Goal: Task Accomplishment & Management: Use online tool/utility

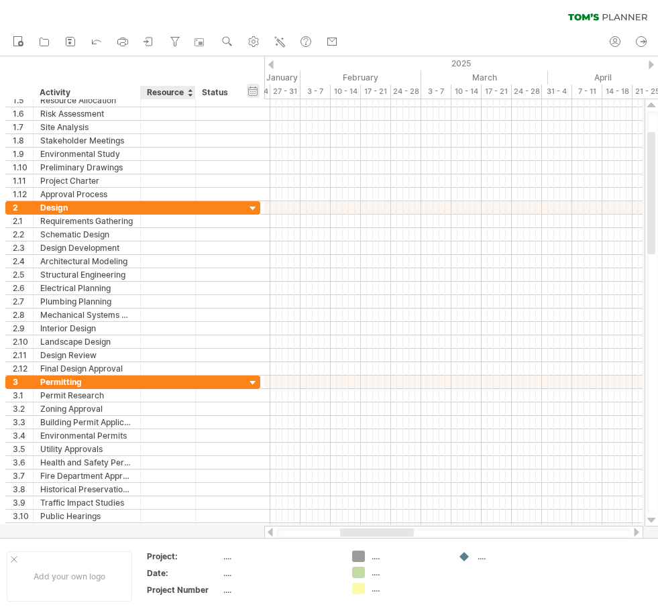
click at [253, 87] on div "hide start/end/duration show start/end/duration" at bounding box center [253, 91] width 13 height 14
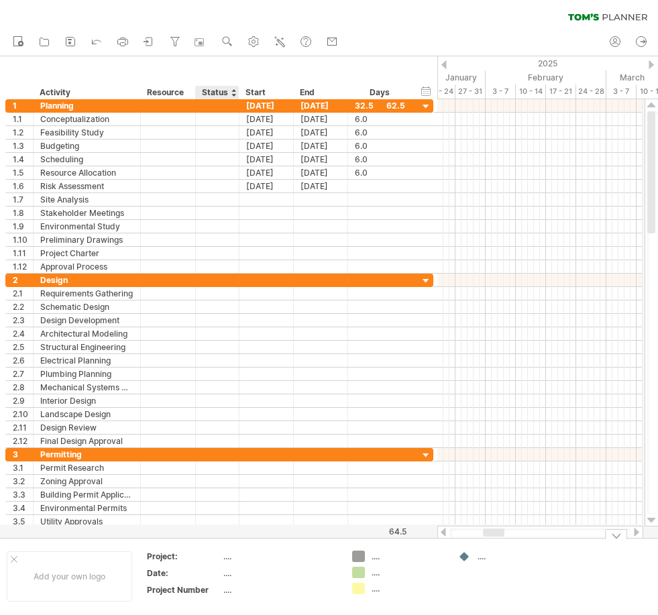
click at [230, 558] on div "...." at bounding box center [279, 556] width 113 height 11
click at [233, 560] on input "text" at bounding box center [276, 556] width 107 height 11
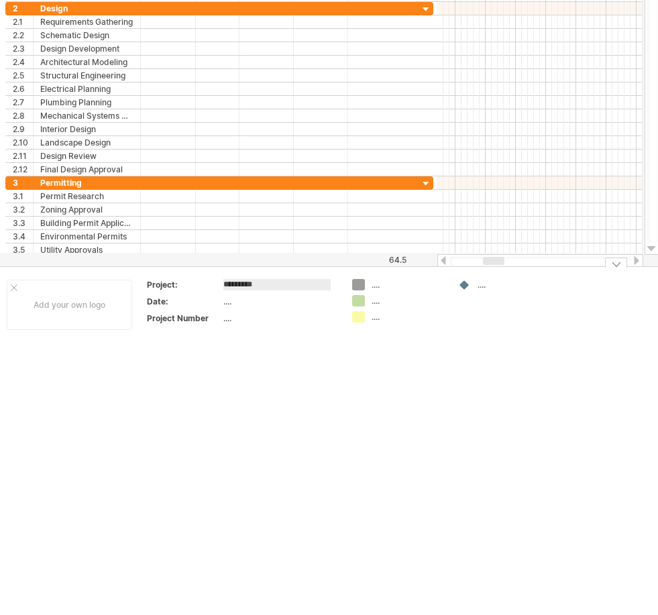
type input "*******"
click at [110, 325] on td "Add your own logo" at bounding box center [69, 351] width 139 height 52
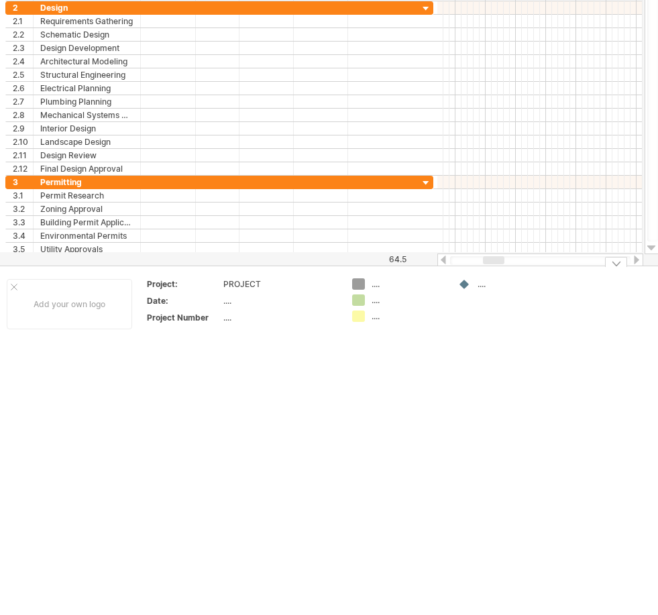
click at [110, 278] on td "Add your own logo" at bounding box center [69, 304] width 139 height 52
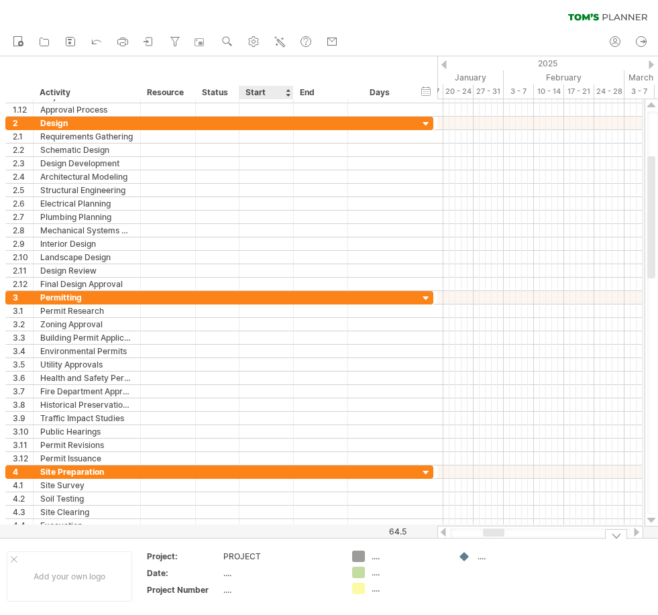
click at [260, 551] on div "PROJECT" at bounding box center [279, 556] width 113 height 11
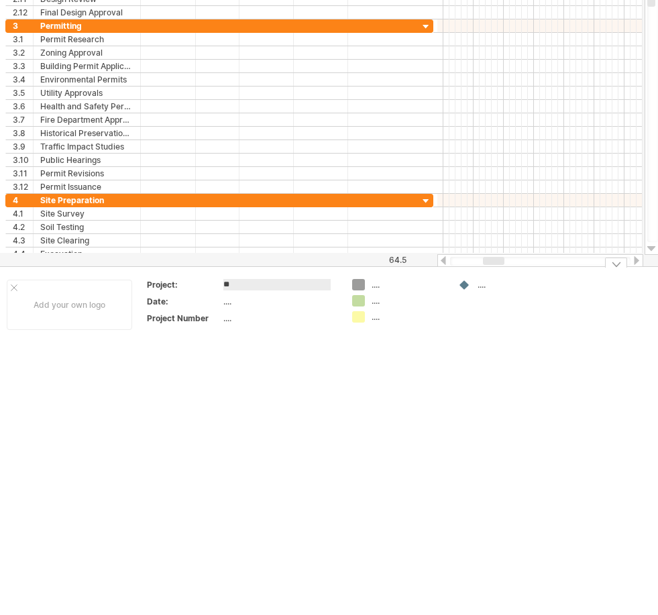
type input "*"
type input "**********"
click at [229, 342] on div "...." at bounding box center [279, 347] width 113 height 11
type input "**********"
click at [481, 393] on html "progress(100%) Trying to reach plan.tomsplanner.com Connected again... 0% clear…" at bounding box center [329, 84] width 658 height 618
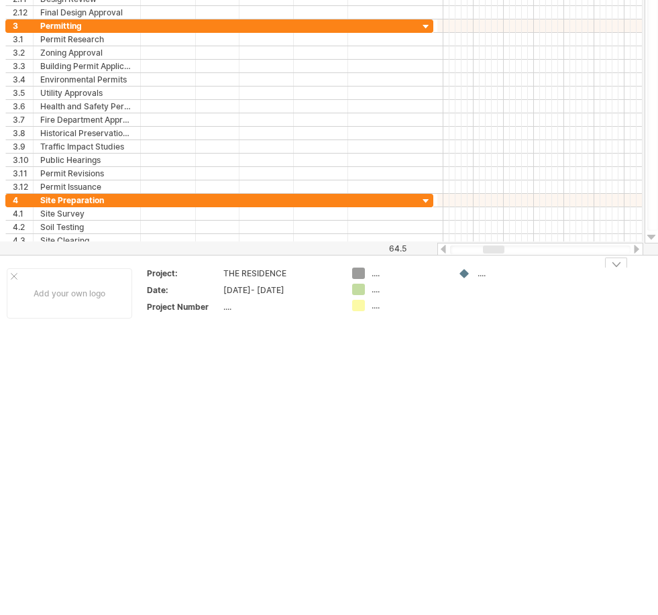
scroll to position [0, 0]
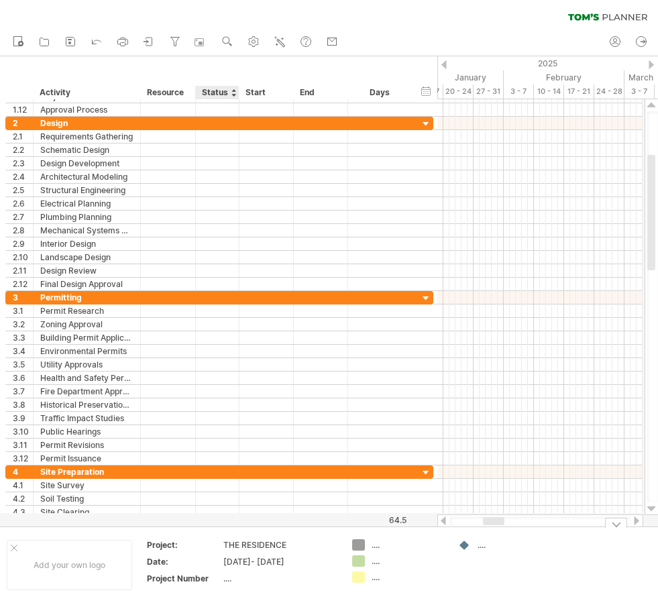
click at [235, 584] on div "...." at bounding box center [279, 578] width 113 height 11
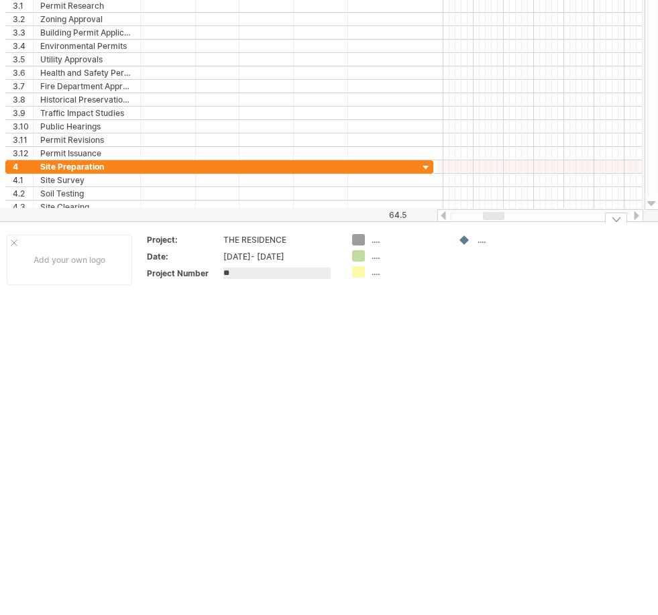
type input "***"
click at [470, 359] on html "progress(100%) Trying to reach plan.tomsplanner.com Connected again... 0% clear…" at bounding box center [329, 50] width 658 height 618
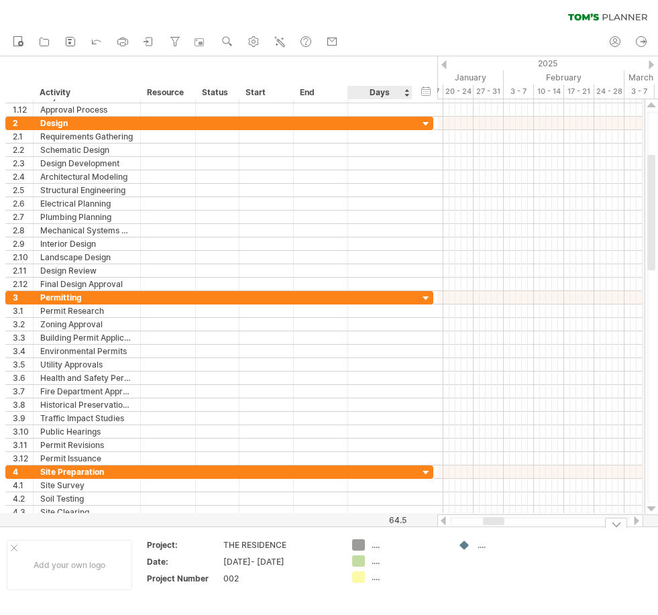
click at [369, 546] on div "...." at bounding box center [398, 544] width 93 height 11
click at [352, 540] on td ".... .... ...." at bounding box center [399, 565] width 106 height 52
click at [358, 547] on div at bounding box center [358, 544] width 13 height 11
click at [380, 544] on div "...." at bounding box center [408, 544] width 73 height 11
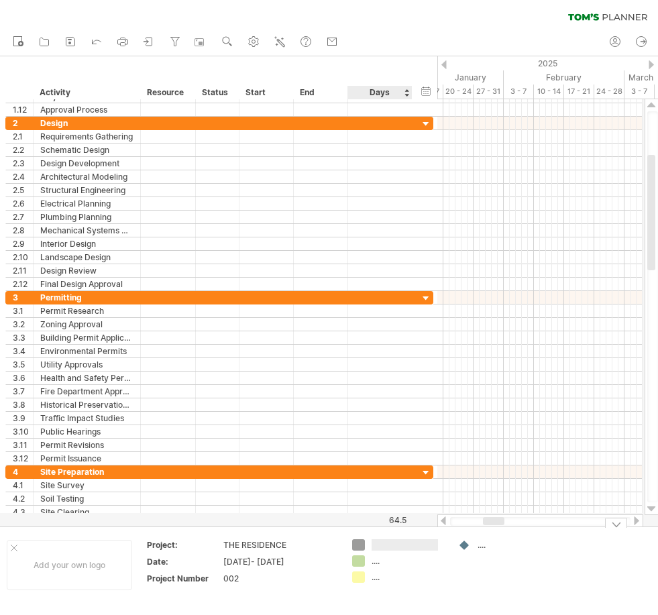
scroll to position [214, 0]
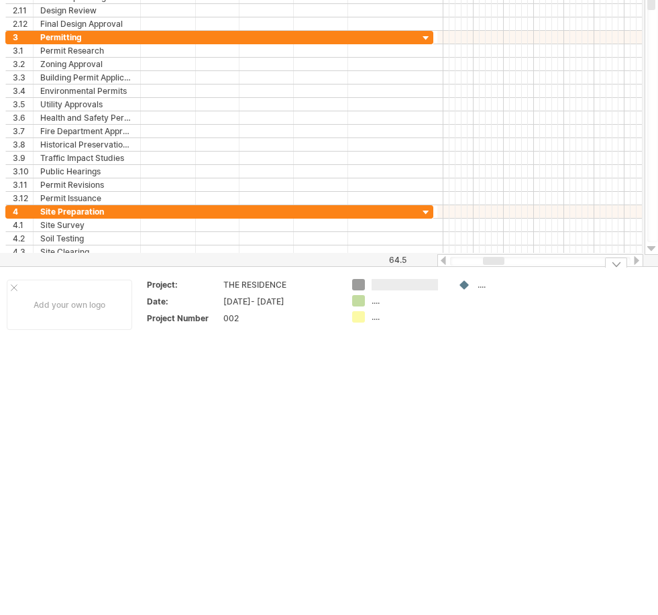
click at [479, 404] on html "progress(100%) Trying to reach plan.tomsplanner.com Connected again... 0% clear…" at bounding box center [329, 95] width 658 height 618
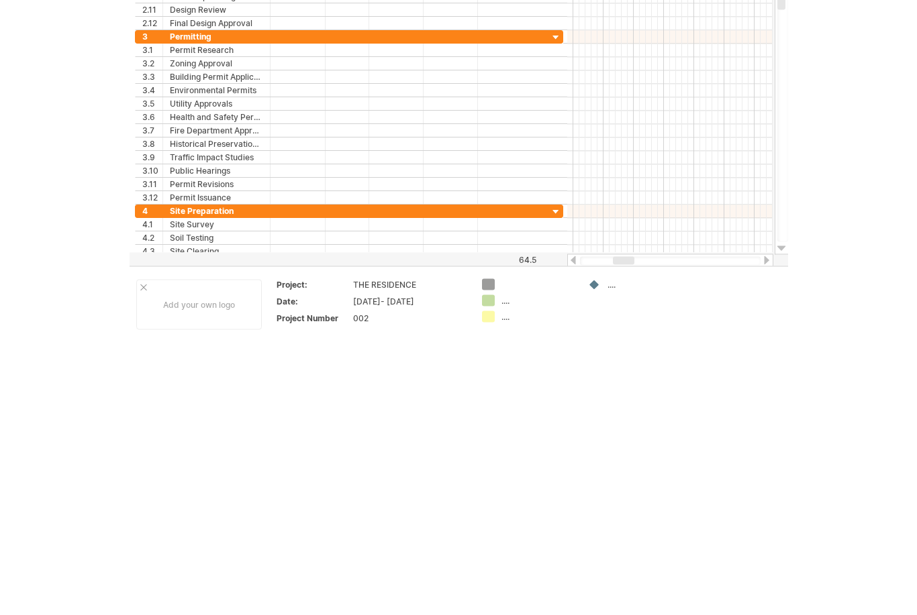
scroll to position [0, 0]
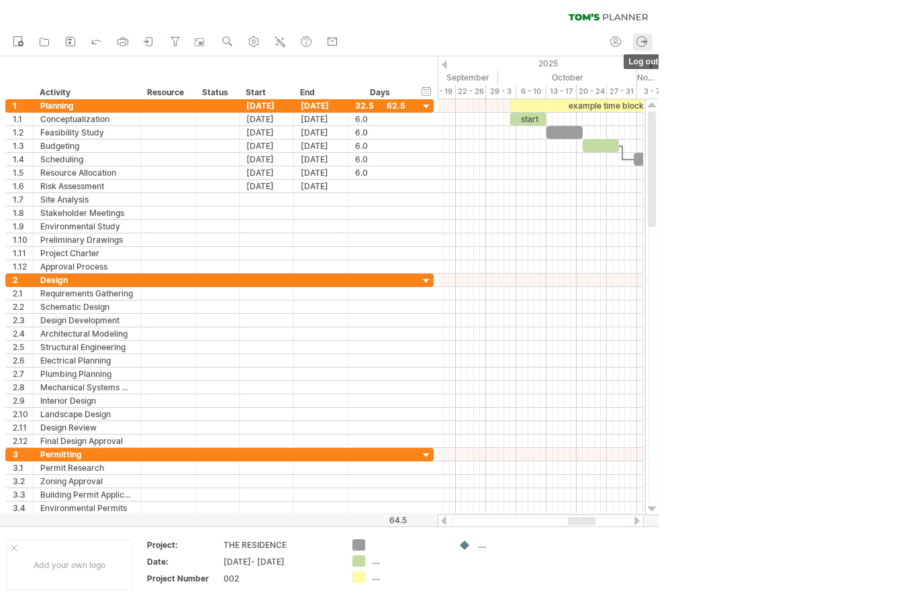
click at [644, 44] on icon at bounding box center [641, 41] width 13 height 13
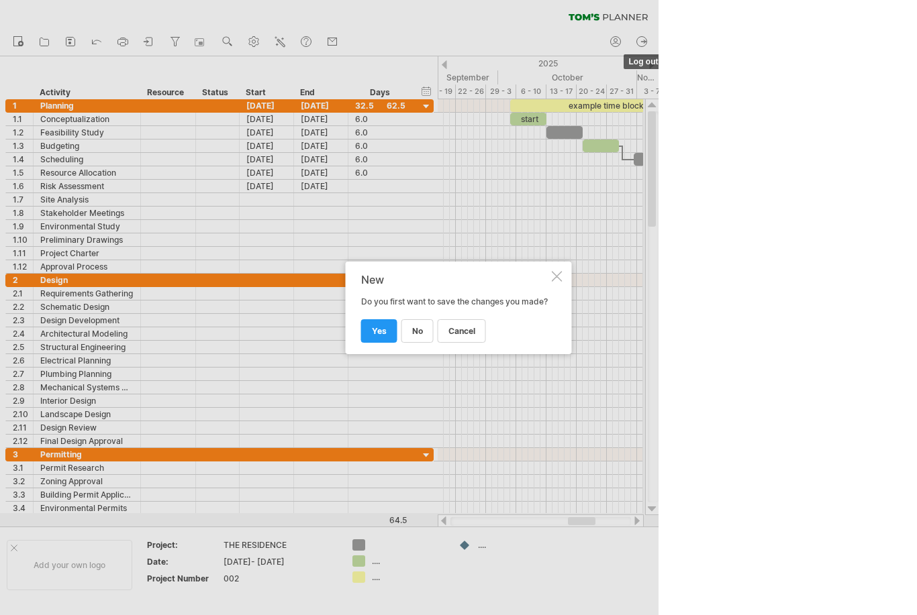
click at [554, 271] on div at bounding box center [557, 276] width 11 height 11
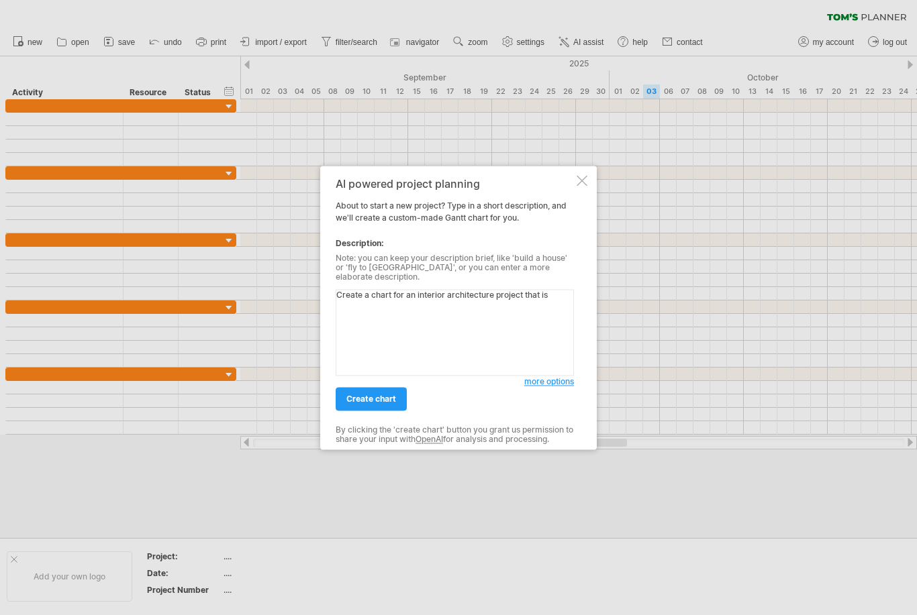
type textarea "Create a chart for an interior architecture project that is"
